Goal: Transaction & Acquisition: Book appointment/travel/reservation

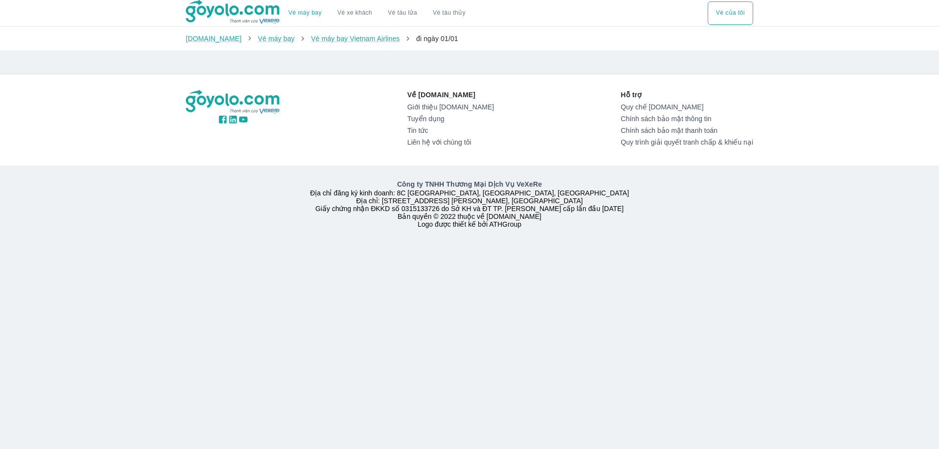
click at [727, 13] on button "Vé của tôi" at bounding box center [730, 12] width 45 height 23
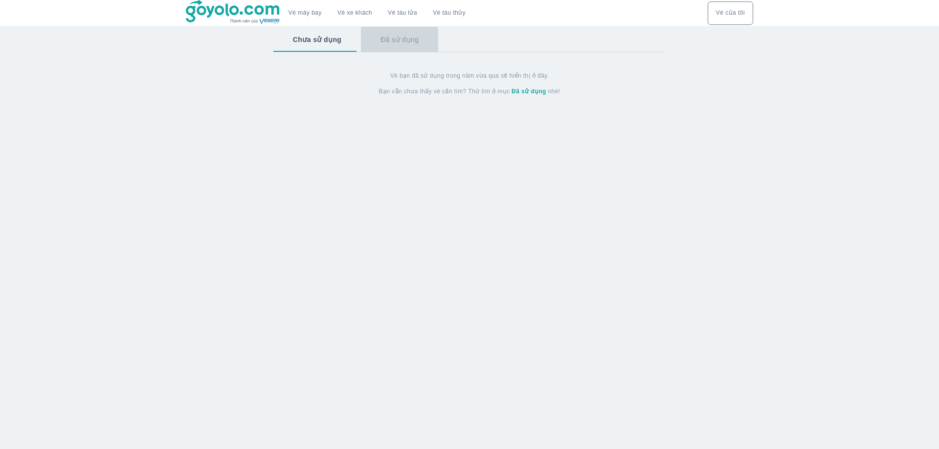
click at [395, 41] on button "Đã sử dụng" at bounding box center [399, 39] width 77 height 25
click at [311, 40] on button "Chưa sử dụng" at bounding box center [316, 39] width 86 height 25
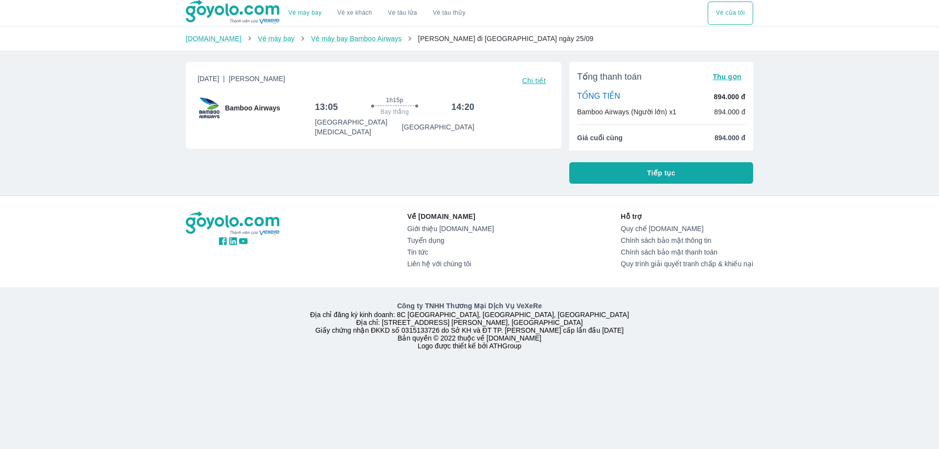
click at [697, 176] on button "Tiếp tục" at bounding box center [661, 173] width 184 height 22
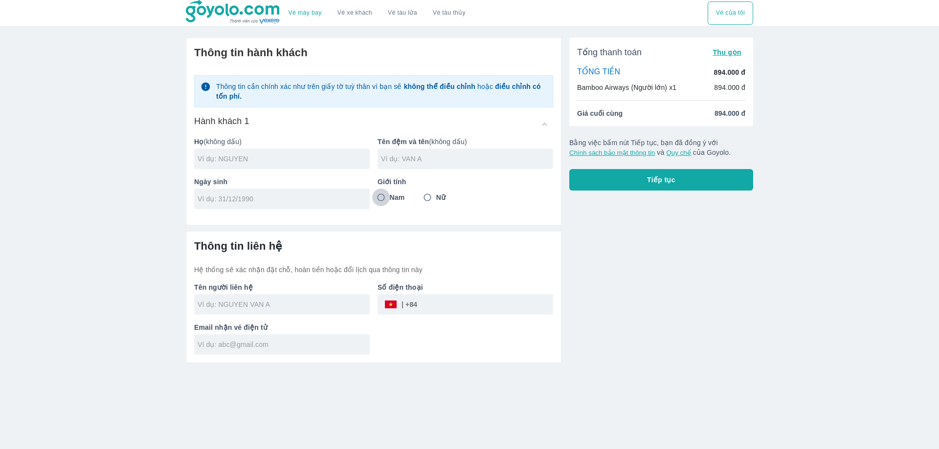
click at [381, 197] on input "Nam" at bounding box center [381, 198] width 18 height 18
radio input "true"
click at [284, 161] on input "text" at bounding box center [284, 159] width 172 height 10
click at [546, 272] on div "Thông tin liên hệ Hệ thống sẽ xác nhận đặt chỗ, hoàn tiền hoặc đổi lịch qua thô…" at bounding box center [373, 257] width 359 height 35
